Goal: Obtain resource: Download file/media

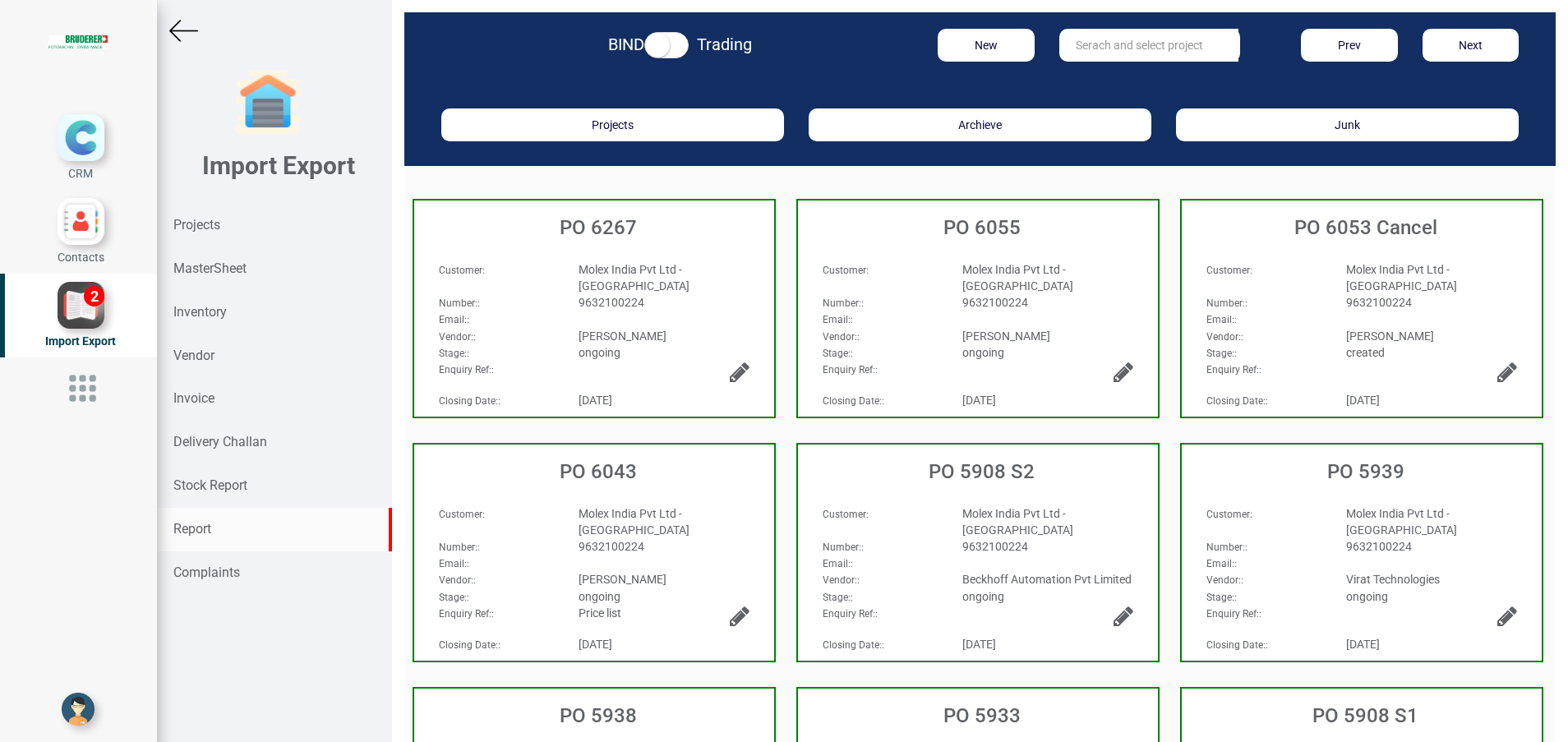
click at [208, 527] on strong "Report" at bounding box center [193, 529] width 38 height 16
select select
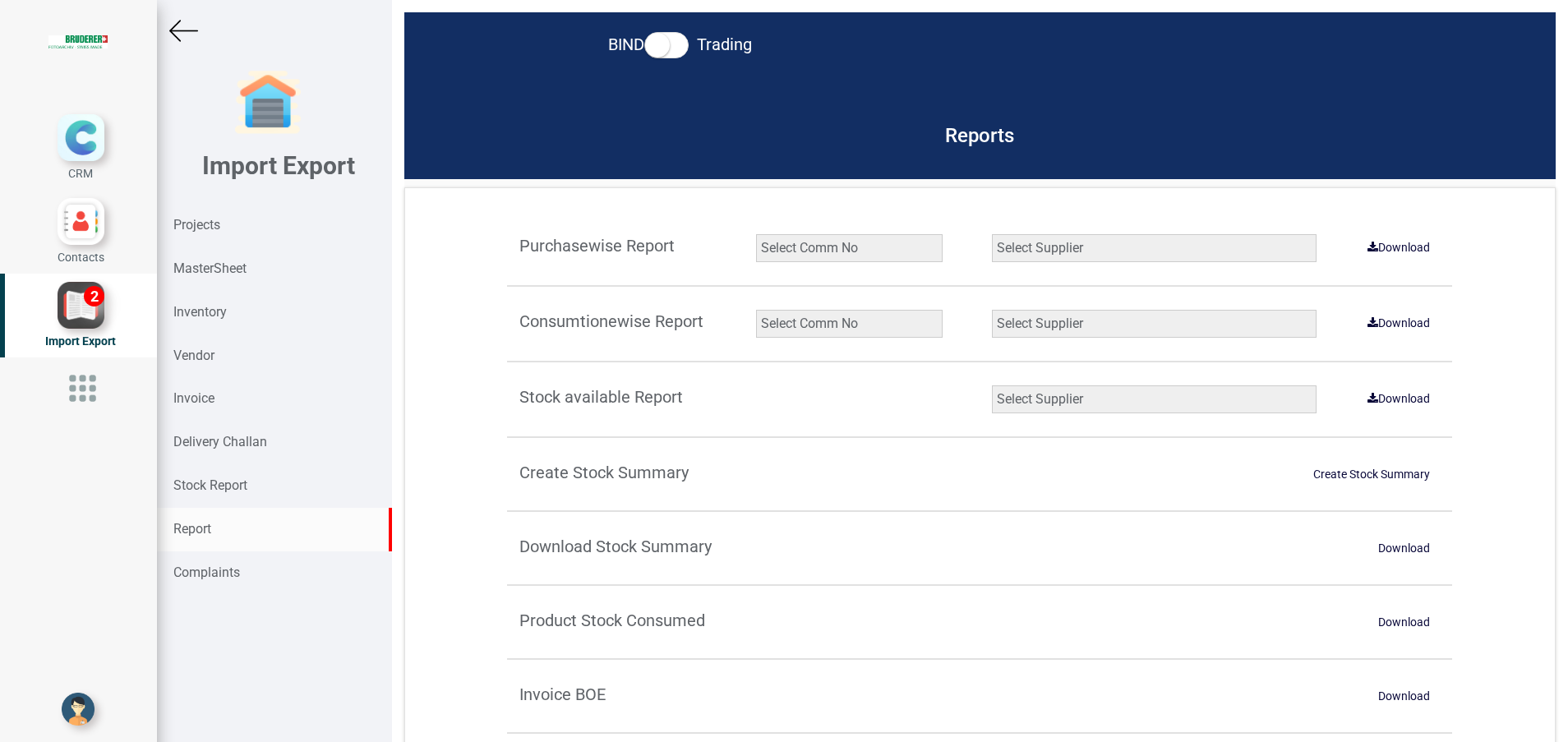
click at [840, 313] on select "Select Comm No 9872 2135R RU1506 11025-1298 5534R 5948 11051-1150 1932 2135 202…" at bounding box center [850, 324] width 187 height 28
select select "string:11808"
click at [757, 310] on select "Select Comm No 9872 2135R RU1506 11025-1298 5534R 5948 11051-1150 1932 2135 202…" at bounding box center [850, 324] width 187 height 28
click at [1019, 322] on select "Select Supplier All Supplier XNG Automation solutions [PERSON_NAME] Beckhoff Au…" at bounding box center [1154, 324] width 325 height 28
select select "string:all"
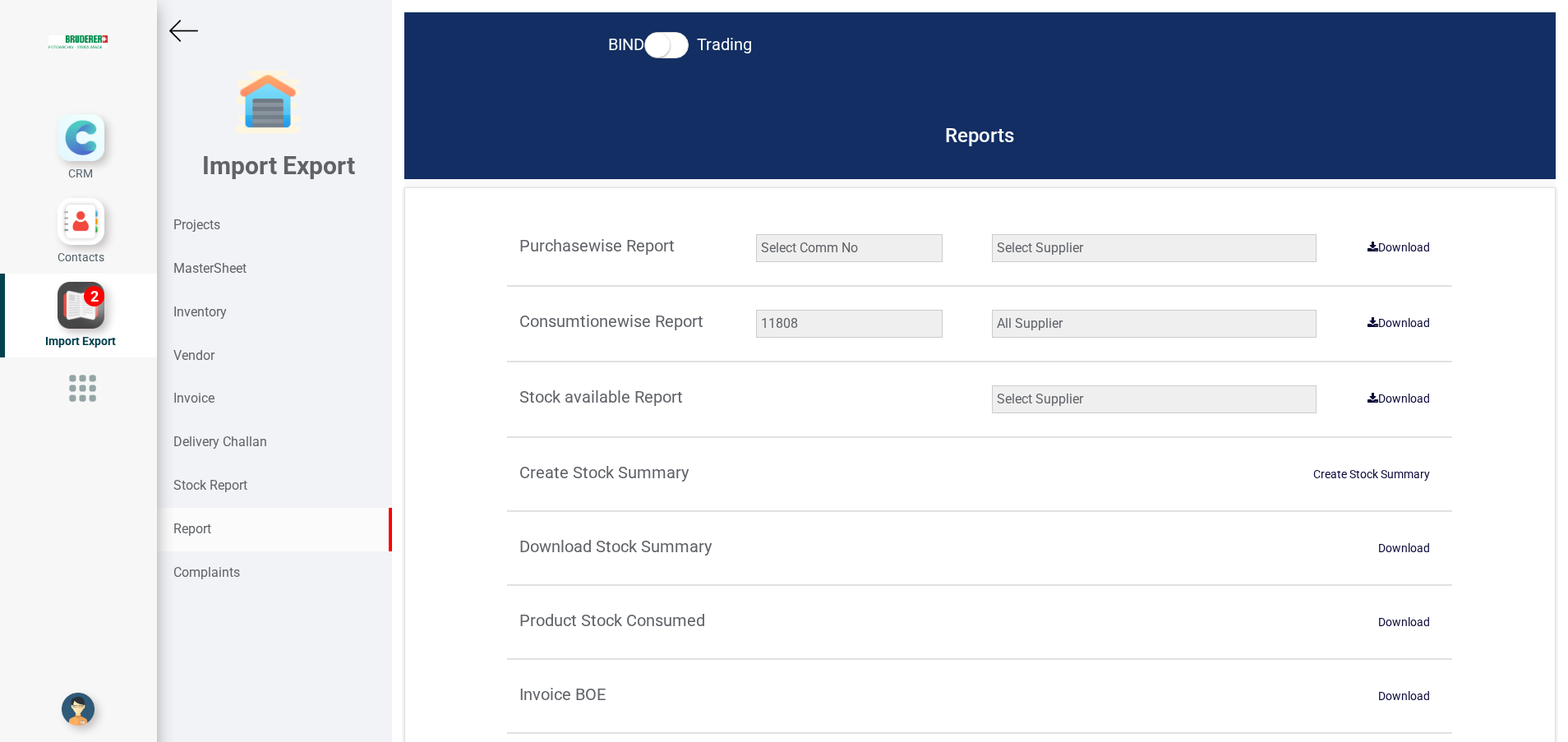
click at [992, 310] on select "Select Supplier All Supplier XNG Automation solutions [PERSON_NAME] Beckhoff Au…" at bounding box center [1154, 324] width 325 height 28
click at [1398, 322] on link "Download" at bounding box center [1398, 323] width 82 height 26
click at [213, 214] on div "Projects" at bounding box center [274, 225] width 235 height 44
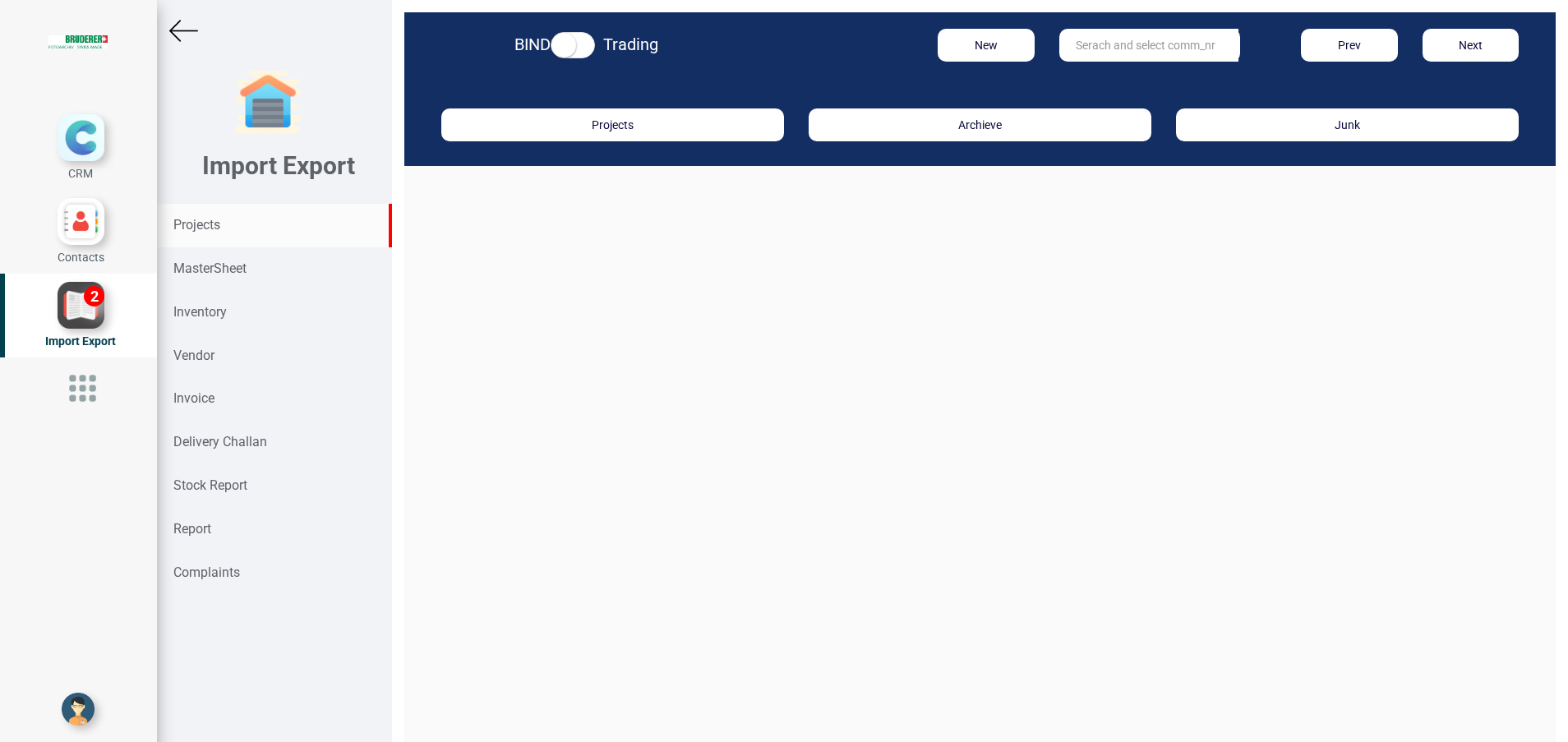
click at [1060, 46] on input "text" at bounding box center [1149, 45] width 179 height 33
type input "9927"
click at [207, 219] on strong "Projects" at bounding box center [197, 225] width 47 height 16
click at [215, 269] on strong "MasterSheet" at bounding box center [211, 268] width 73 height 16
click at [211, 229] on strong "Projects" at bounding box center [197, 225] width 47 height 16
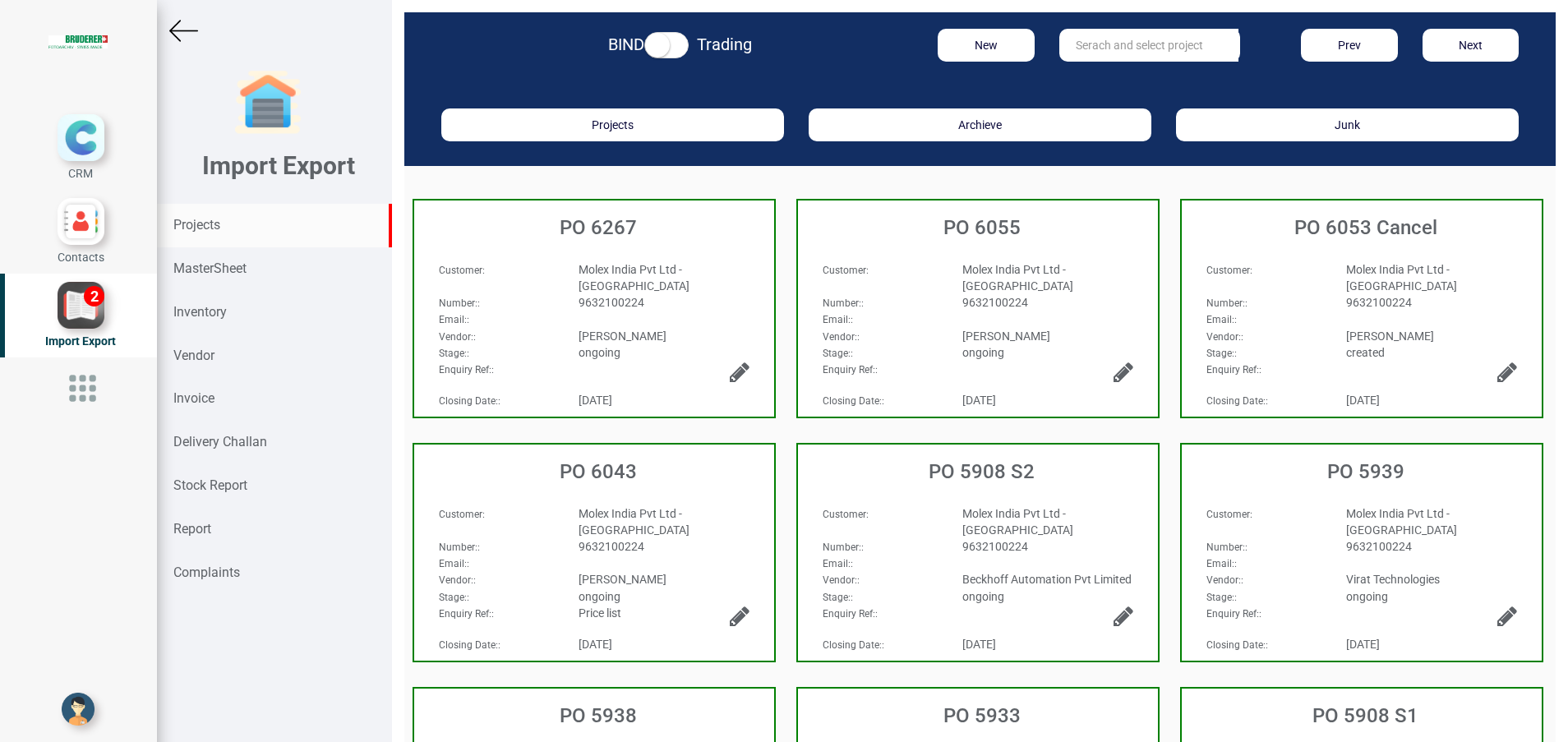
click at [196, 215] on div "Projects" at bounding box center [274, 225] width 235 height 44
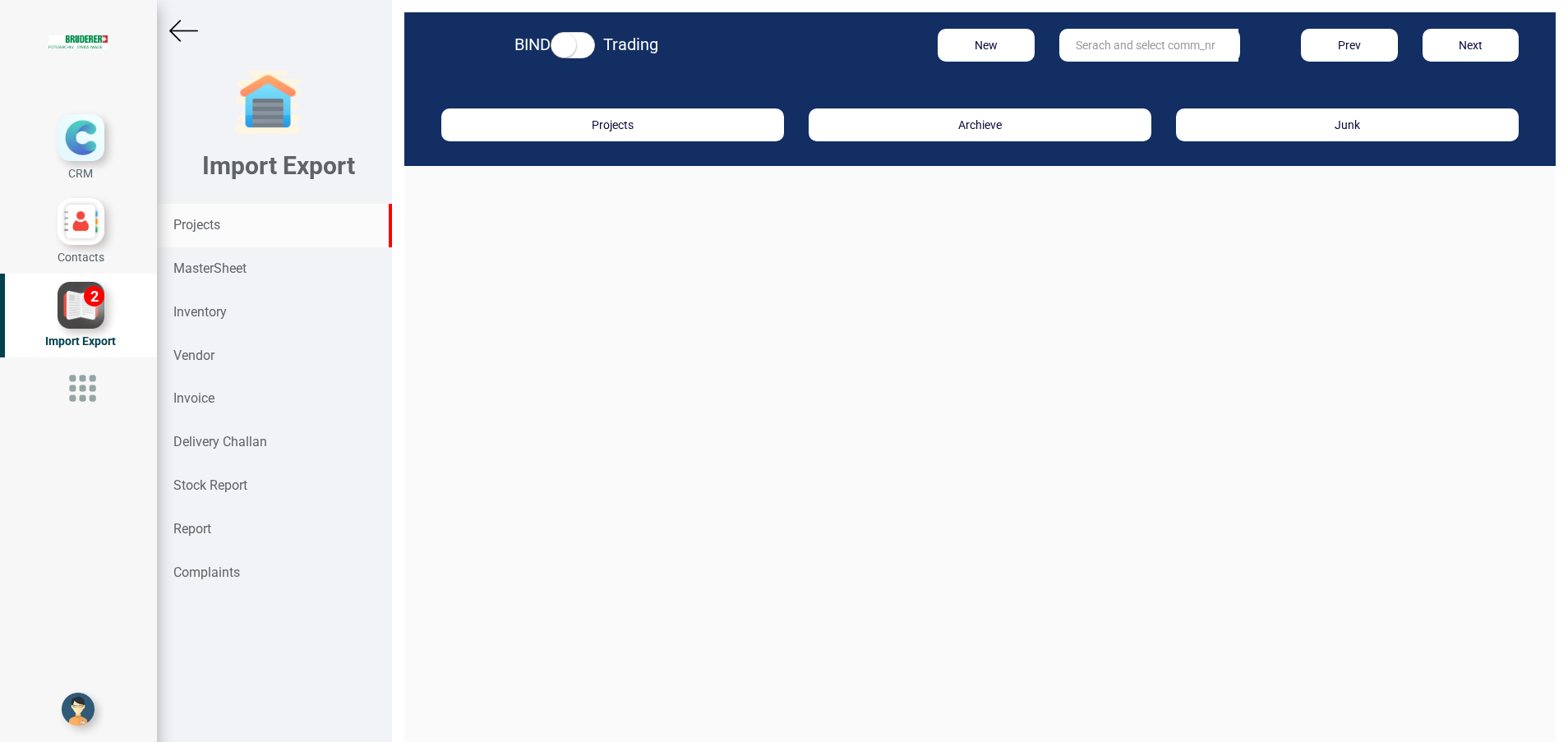
click at [1087, 41] on input "text" at bounding box center [1149, 45] width 179 height 33
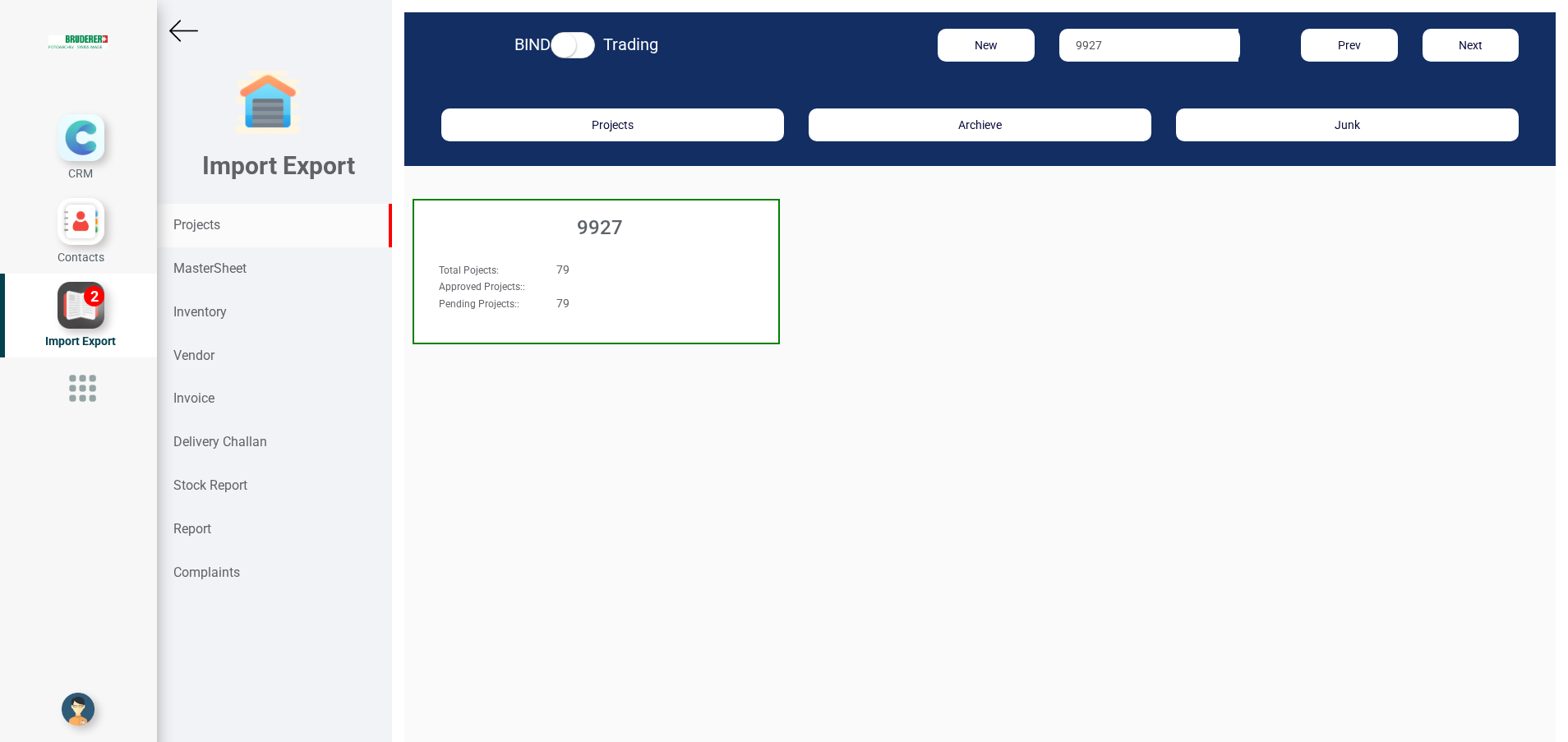
type input "9927"
click at [610, 226] on h3 "9927" at bounding box center [600, 228] width 356 height 22
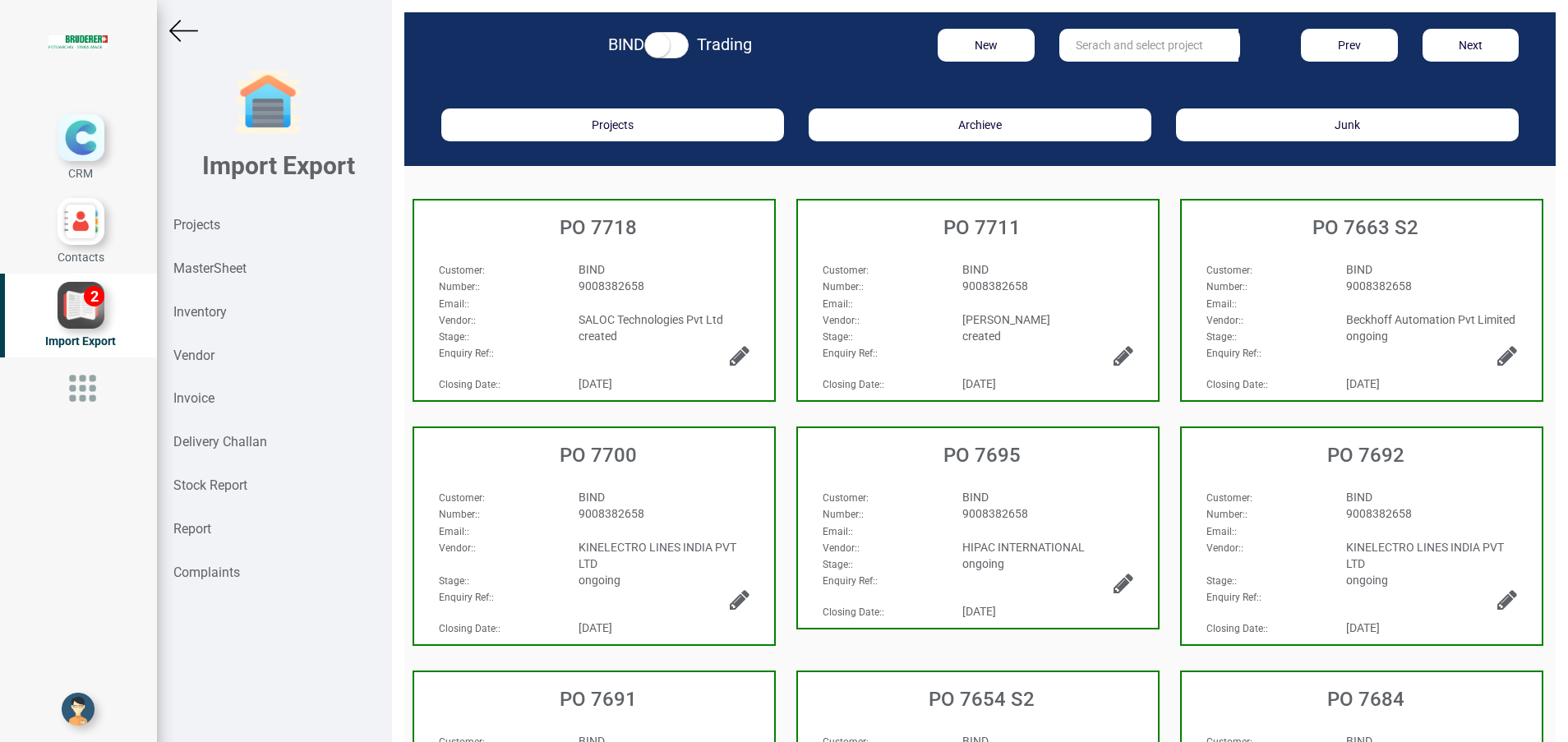
click at [1069, 60] on input "text" at bounding box center [1149, 45] width 179 height 33
click at [1070, 70] on link "PO 7653" at bounding box center [1125, 79] width 130 height 22
type input "PO 7653"
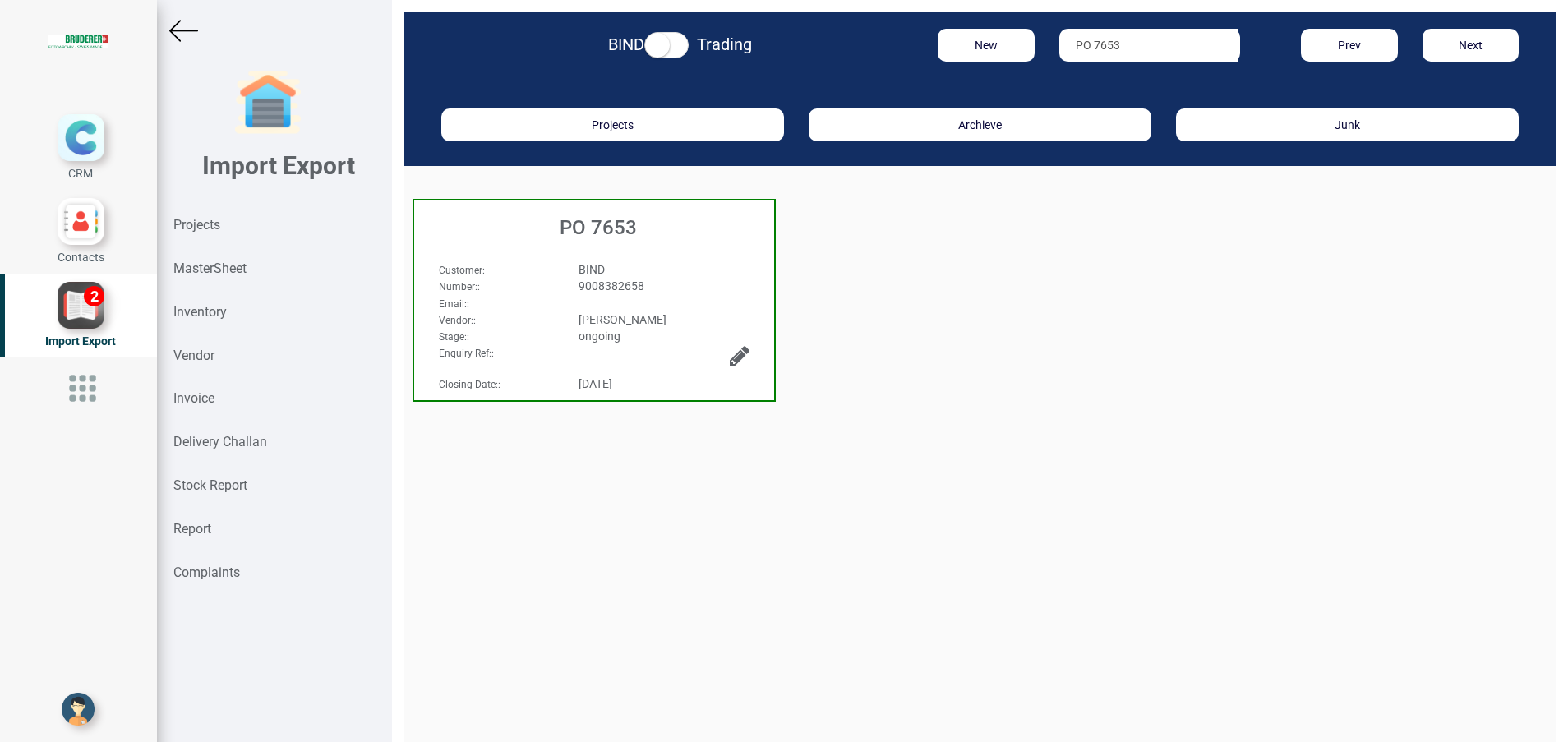
click at [599, 220] on h3 "PO 7653" at bounding box center [598, 228] width 352 height 22
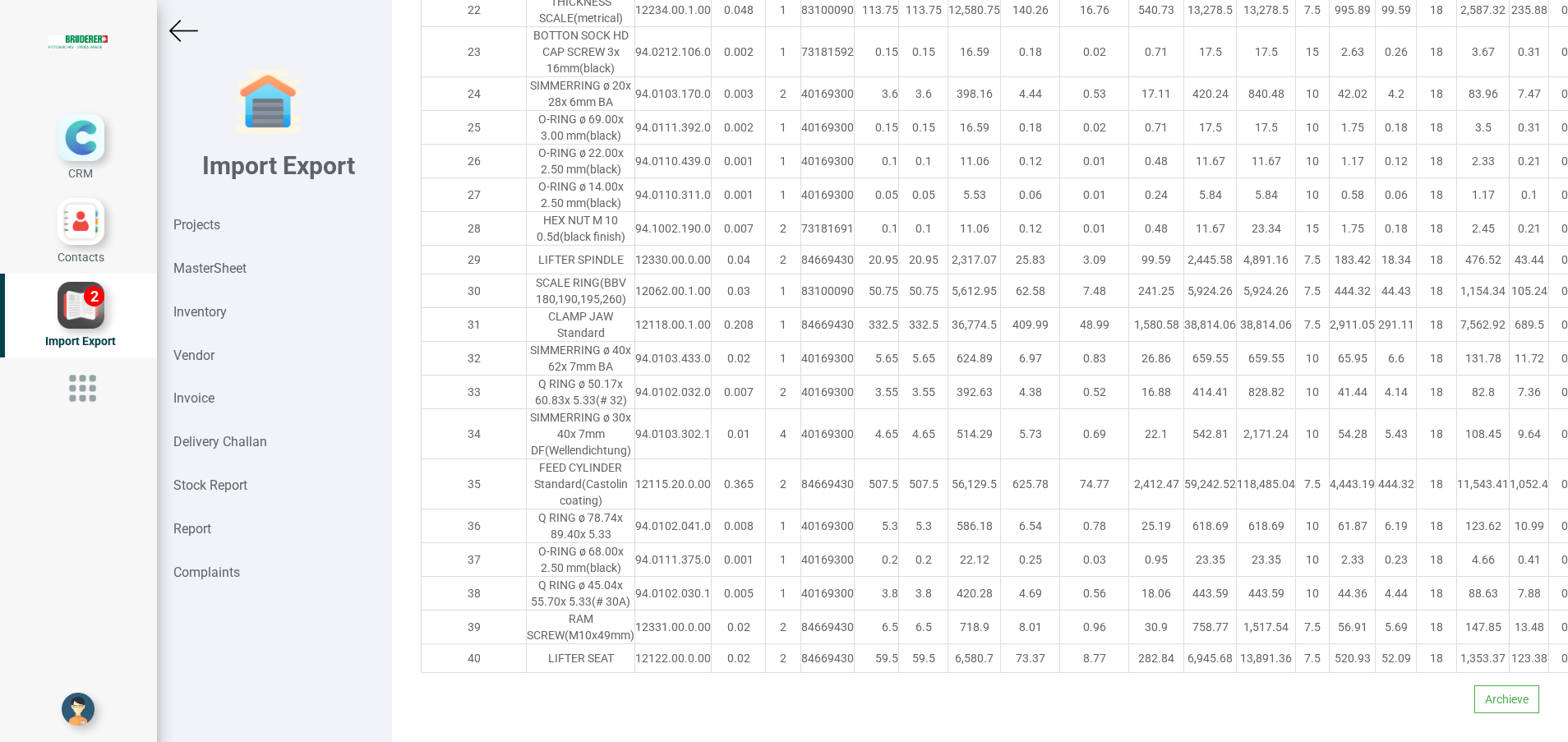
scroll to position [1133, 0]
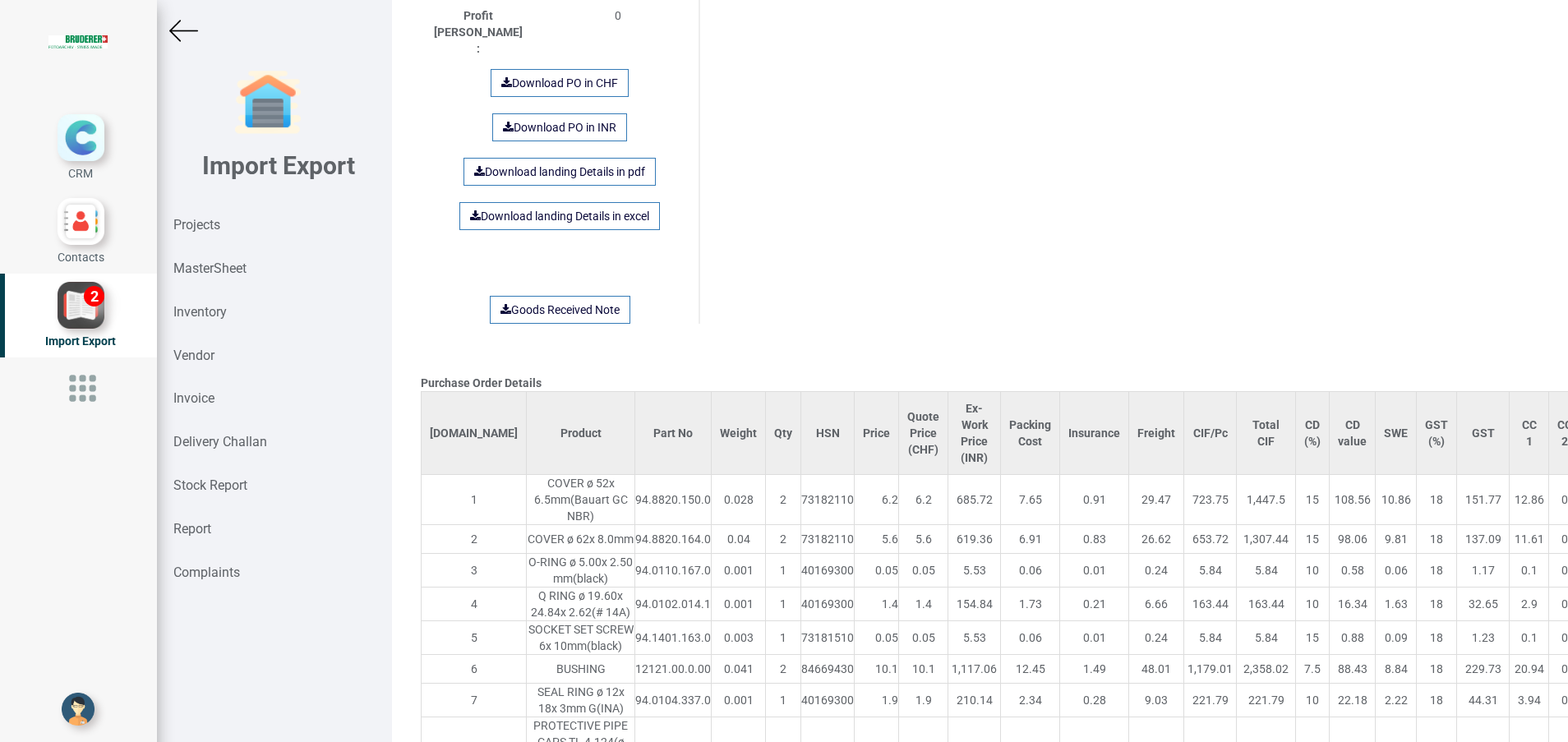
click at [177, 34] on img at bounding box center [184, 31] width 29 height 29
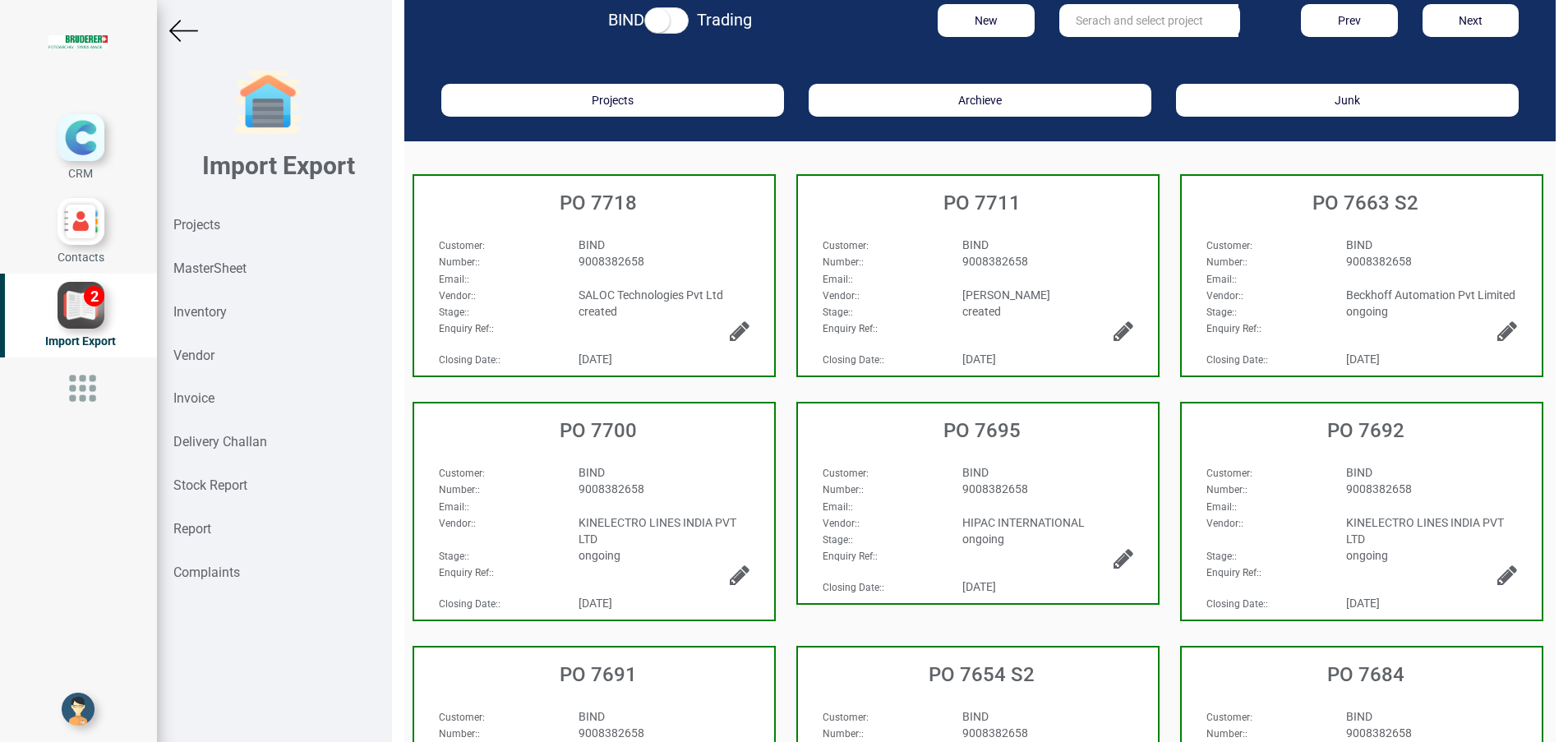
click at [1119, 27] on input "text" at bounding box center [1149, 20] width 179 height 33
click at [1119, 52] on link "PO 7654 S1" at bounding box center [1125, 55] width 130 height 22
type input "PO 7654 S1"
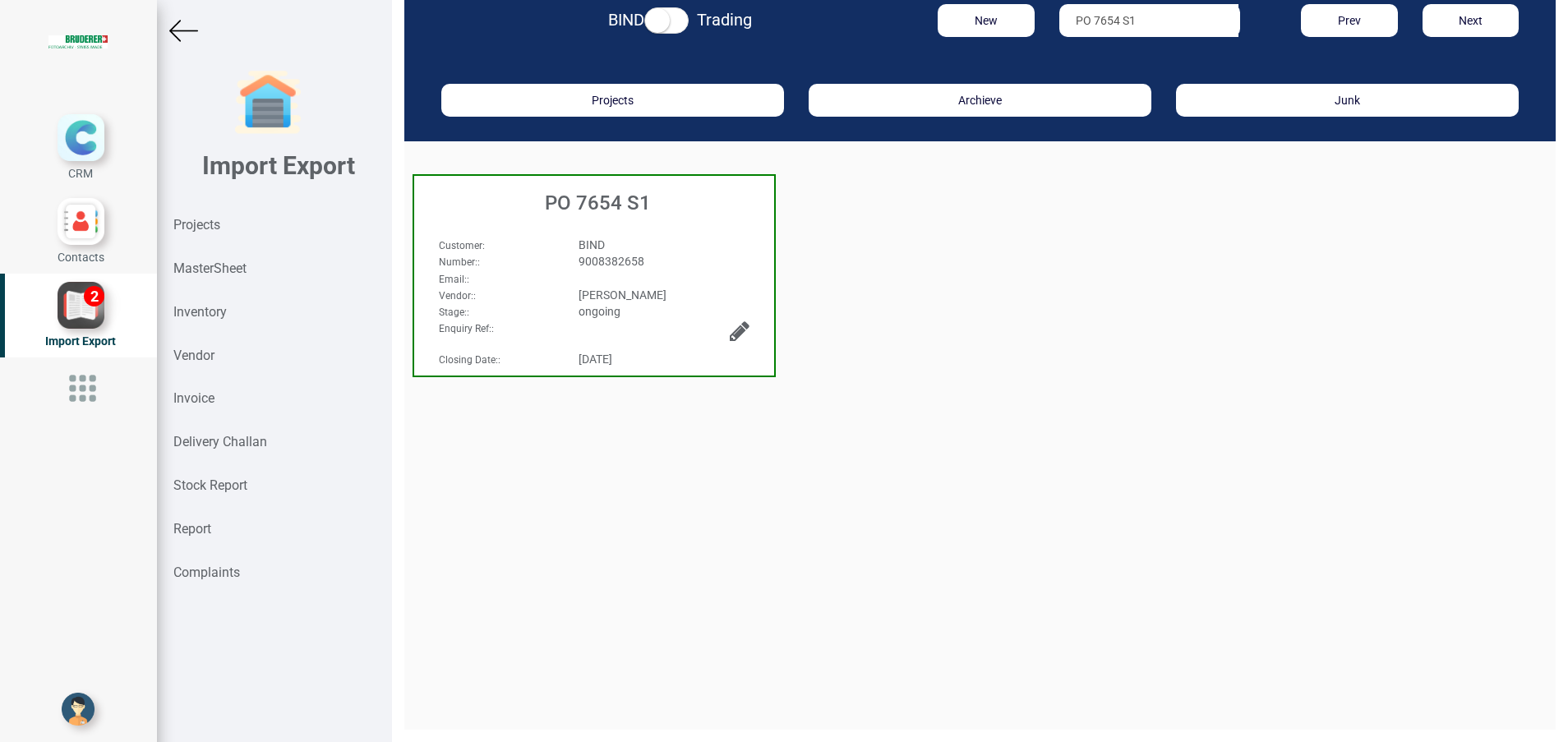
click at [595, 220] on div "PO 7654 S1" at bounding box center [594, 199] width 360 height 46
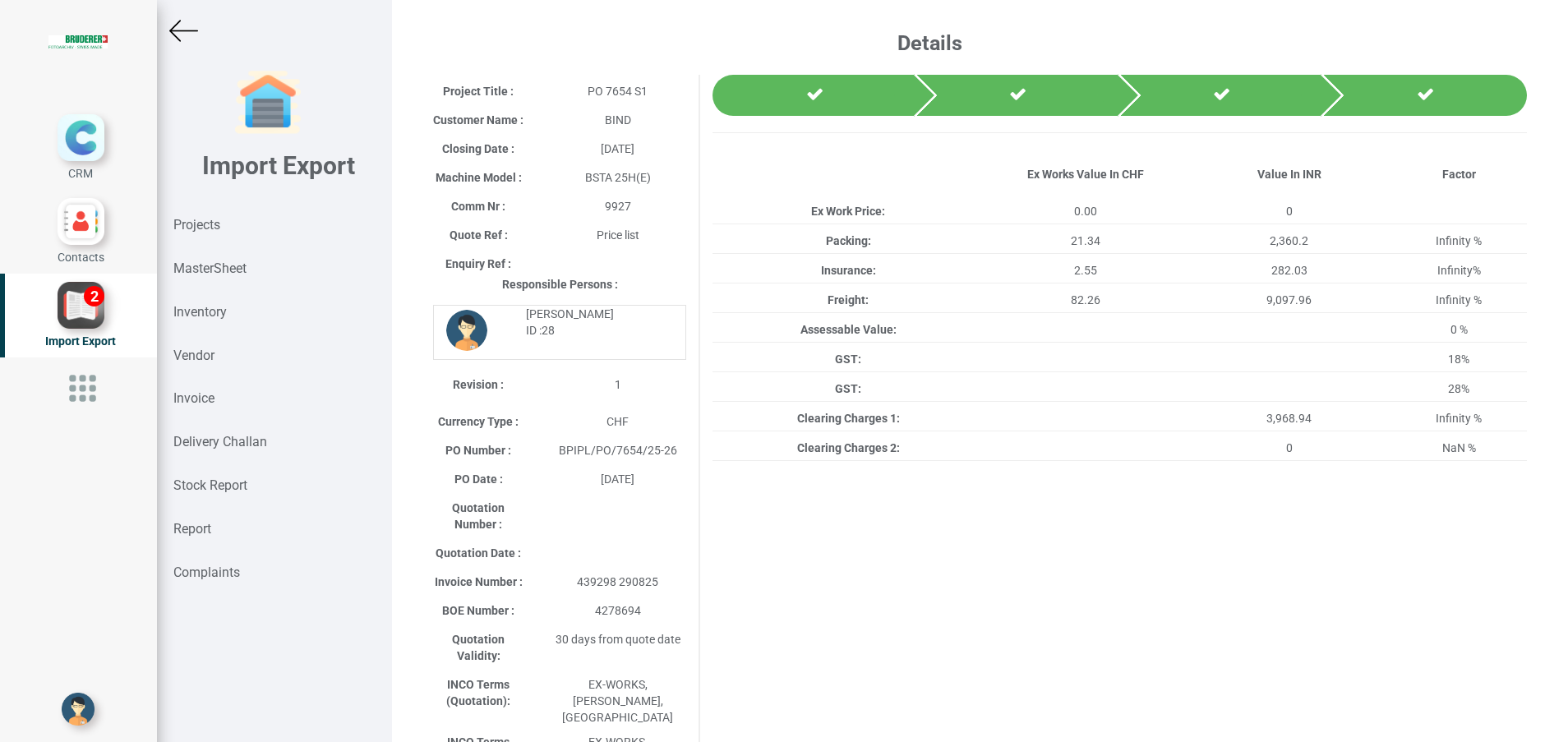
click at [595, 215] on div "9927" at bounding box center [618, 206] width 162 height 17
